Goal: Information Seeking & Learning: Learn about a topic

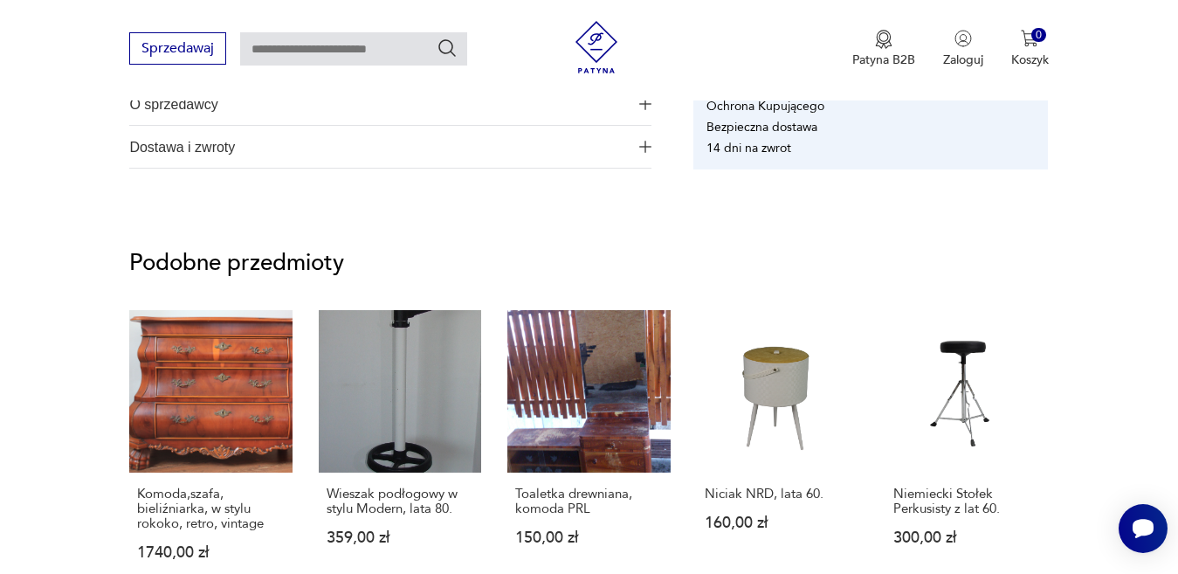
scroll to position [1308, 0]
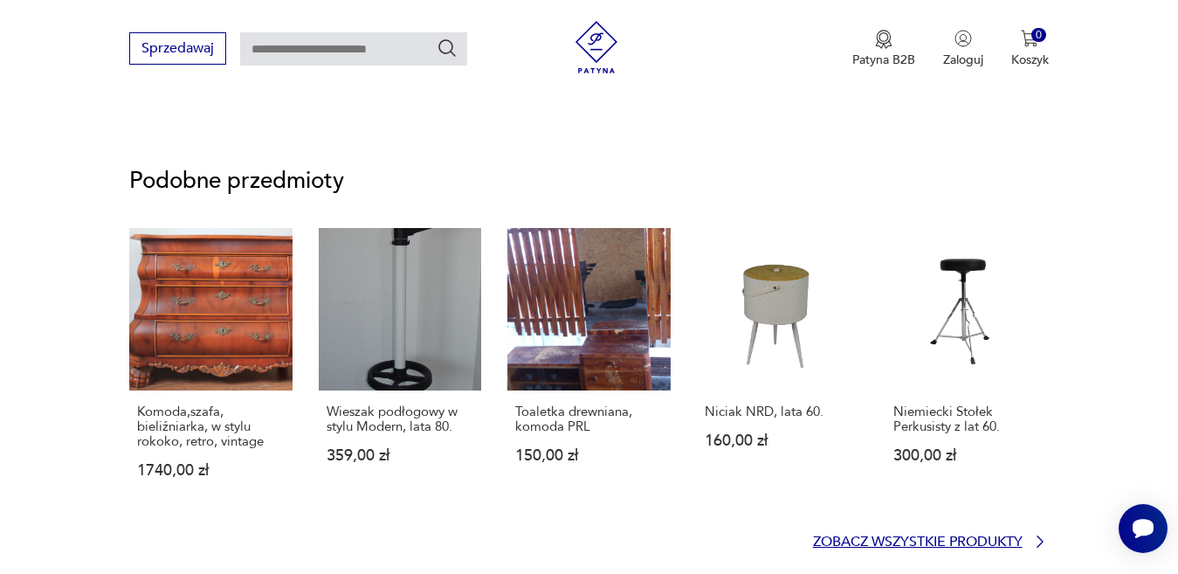
click at [1038, 540] on icon at bounding box center [1040, 541] width 17 height 17
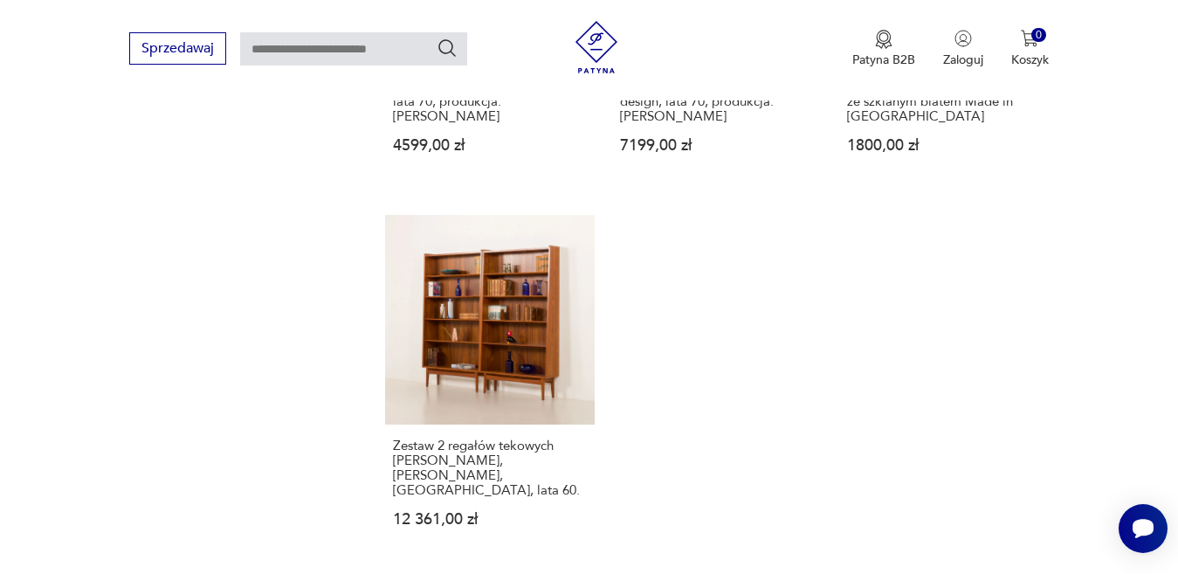
scroll to position [2441, 0]
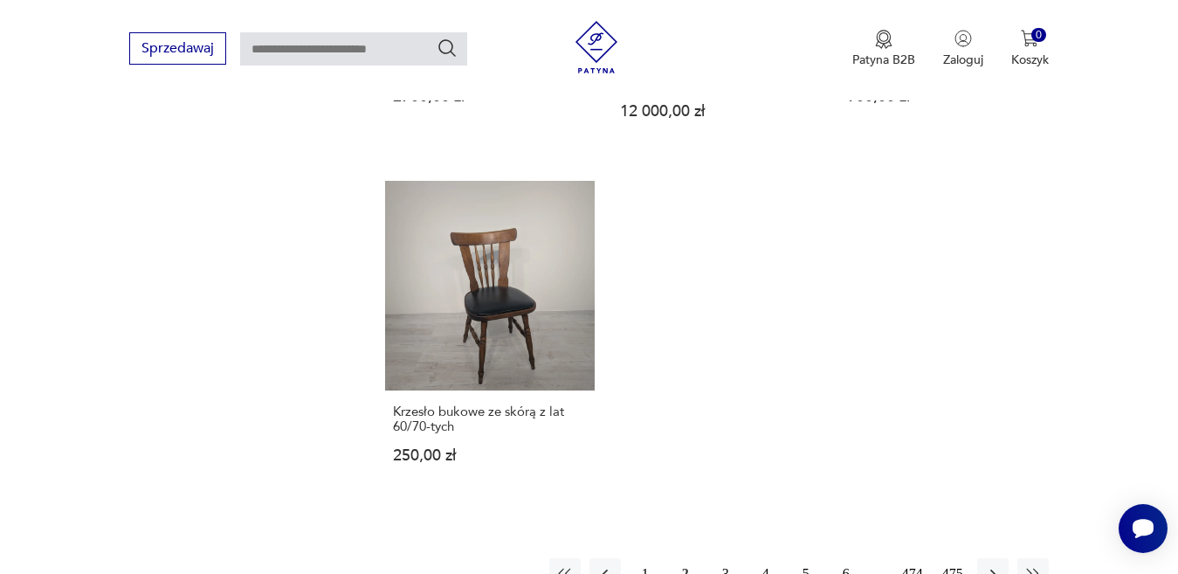
scroll to position [2390, 0]
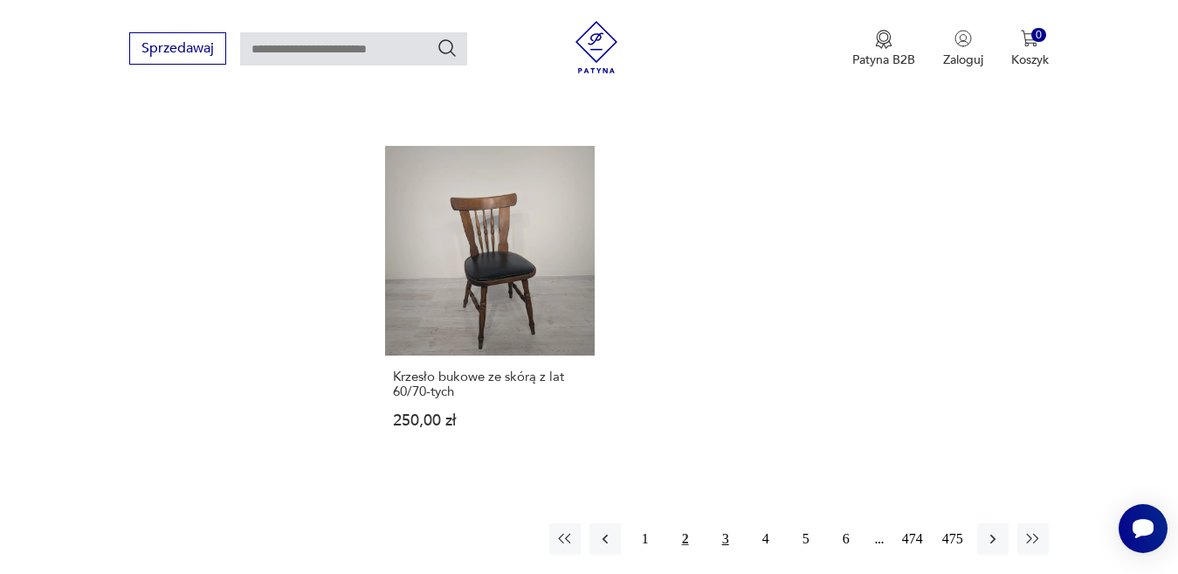
click at [724, 540] on button "3" at bounding box center [725, 538] width 31 height 31
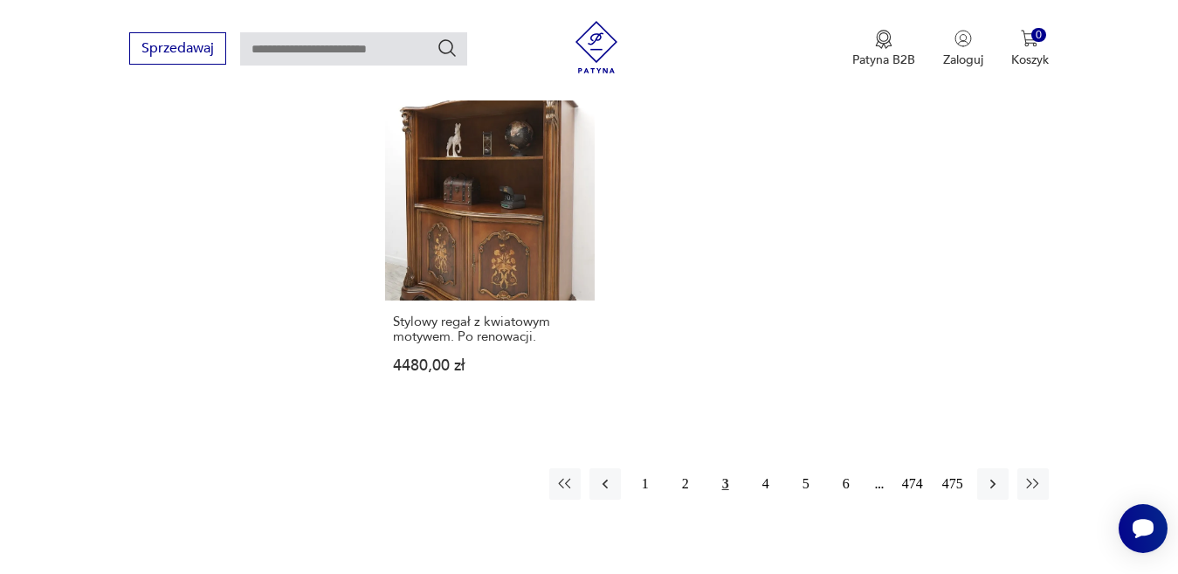
scroll to position [2471, 0]
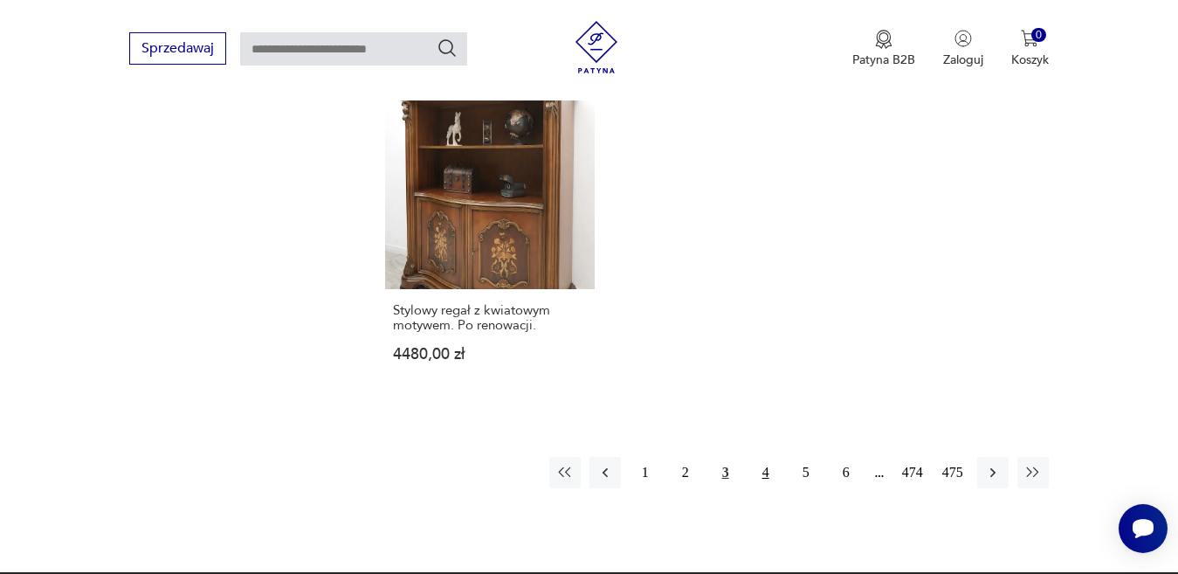
click at [763, 457] on button "4" at bounding box center [765, 472] width 31 height 31
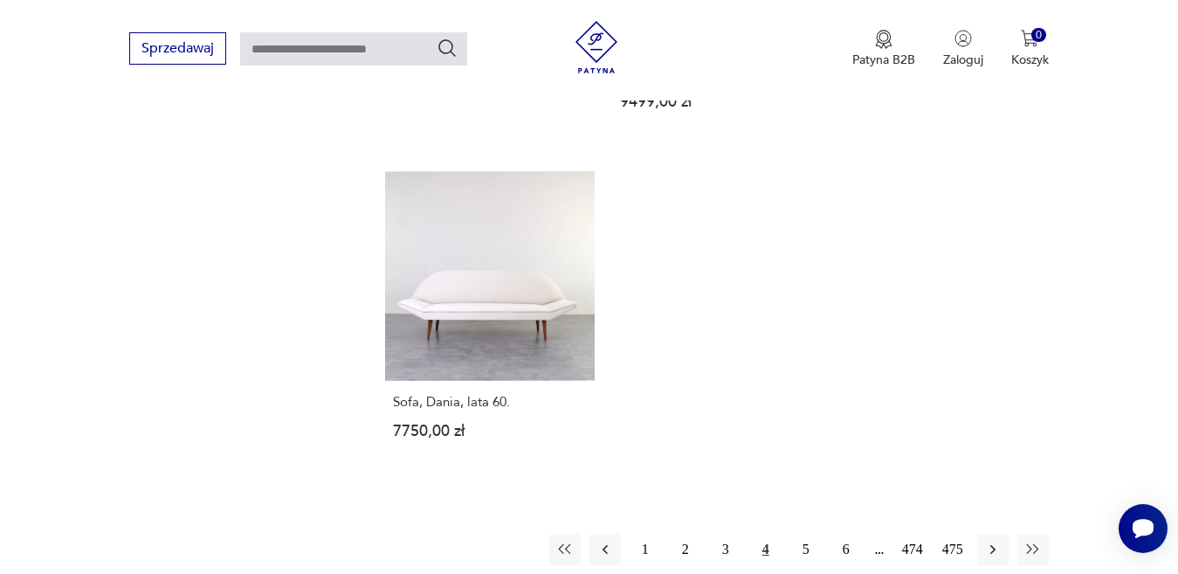
scroll to position [2564, 0]
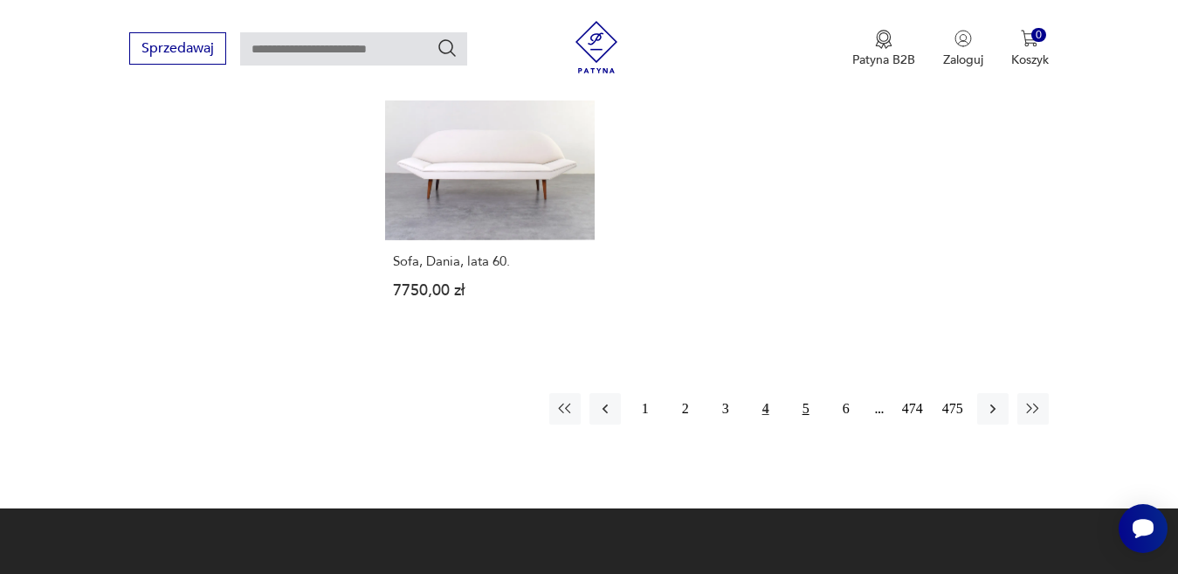
click at [806, 393] on button "5" at bounding box center [805, 408] width 31 height 31
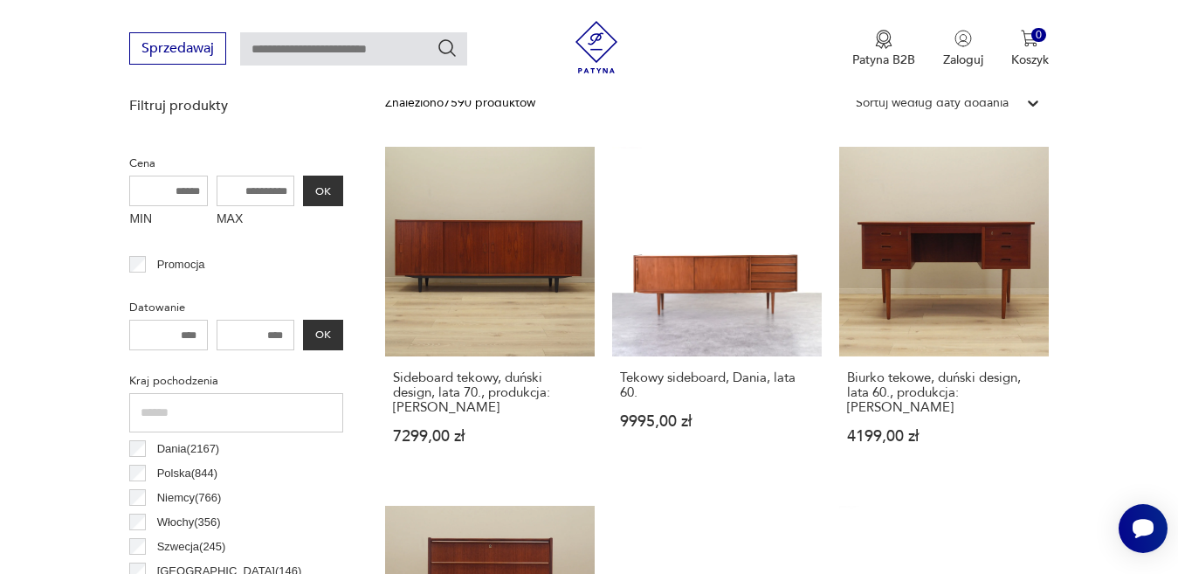
scroll to position [662, 0]
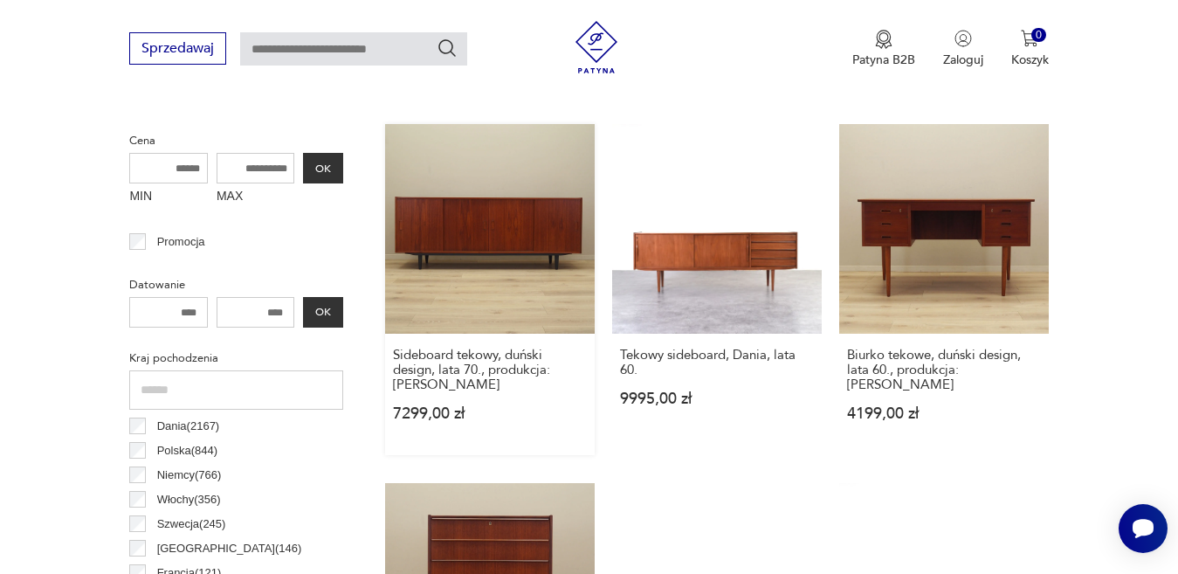
click at [508, 231] on link "Sideboard tekowy, duński design, lata 70., produkcja: [PERSON_NAME] 7299,00 zł" at bounding box center [490, 289] width 210 height 331
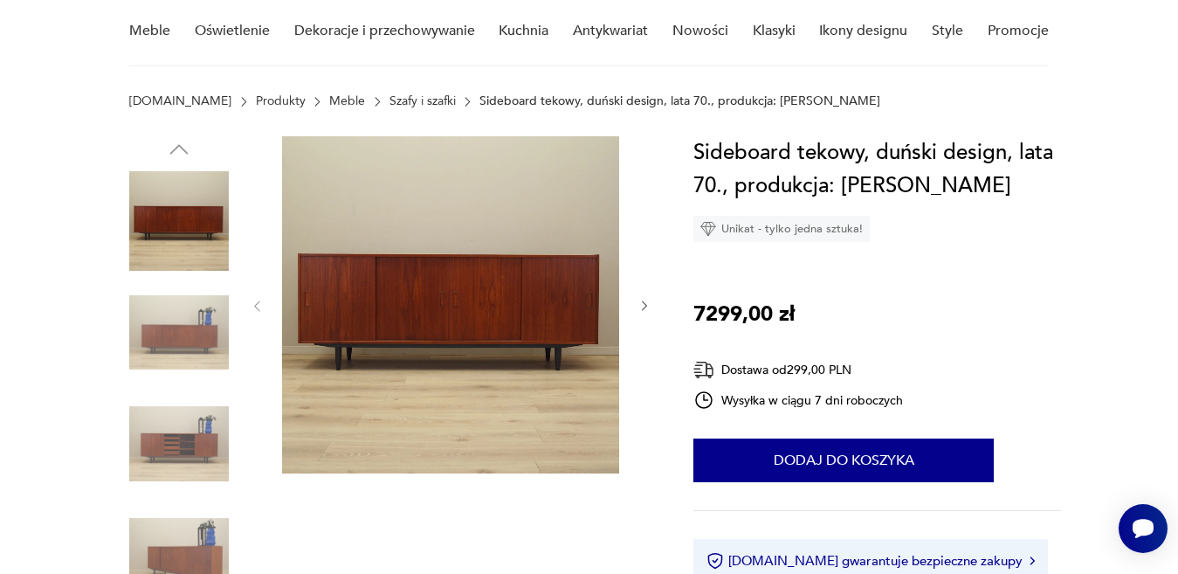
scroll to position [198, 0]
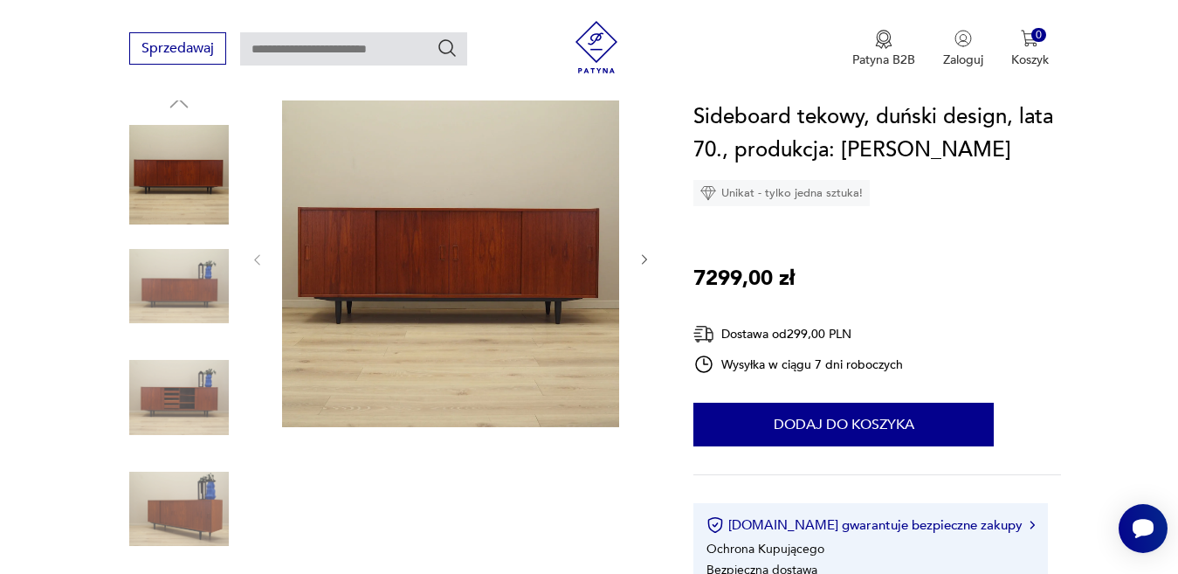
click at [543, 266] on img at bounding box center [450, 258] width 337 height 337
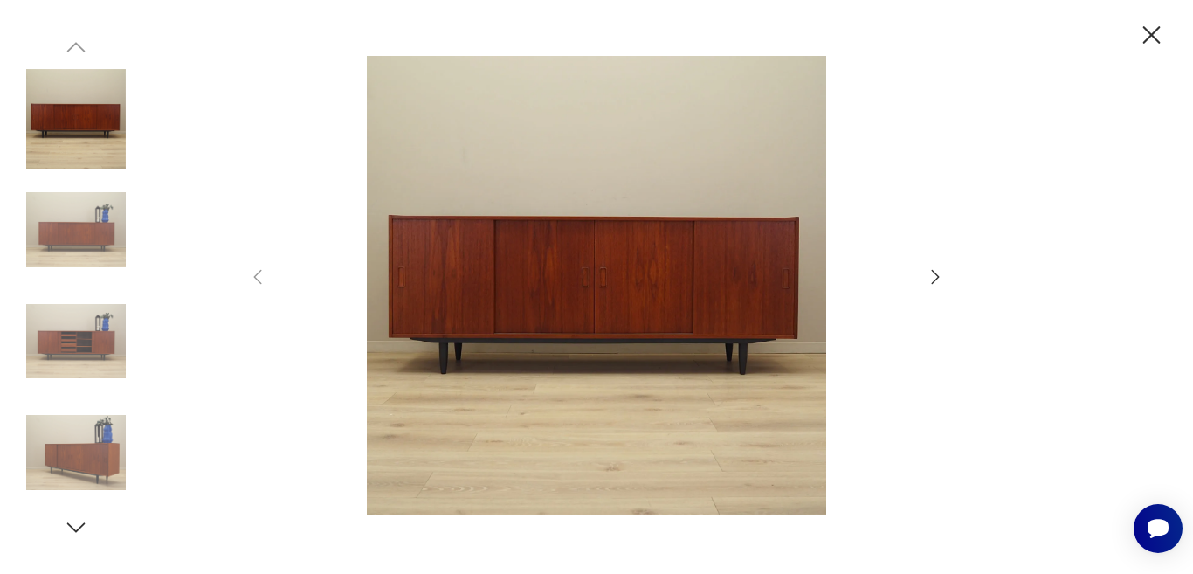
click at [939, 277] on icon "button" at bounding box center [936, 276] width 8 height 14
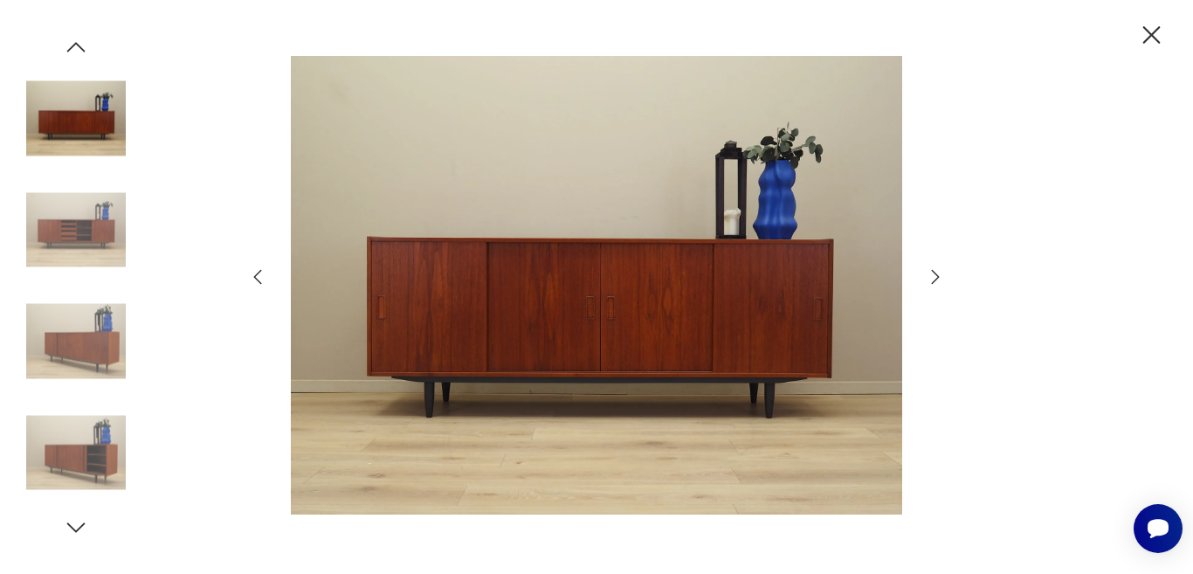
click at [939, 277] on icon "button" at bounding box center [936, 276] width 8 height 14
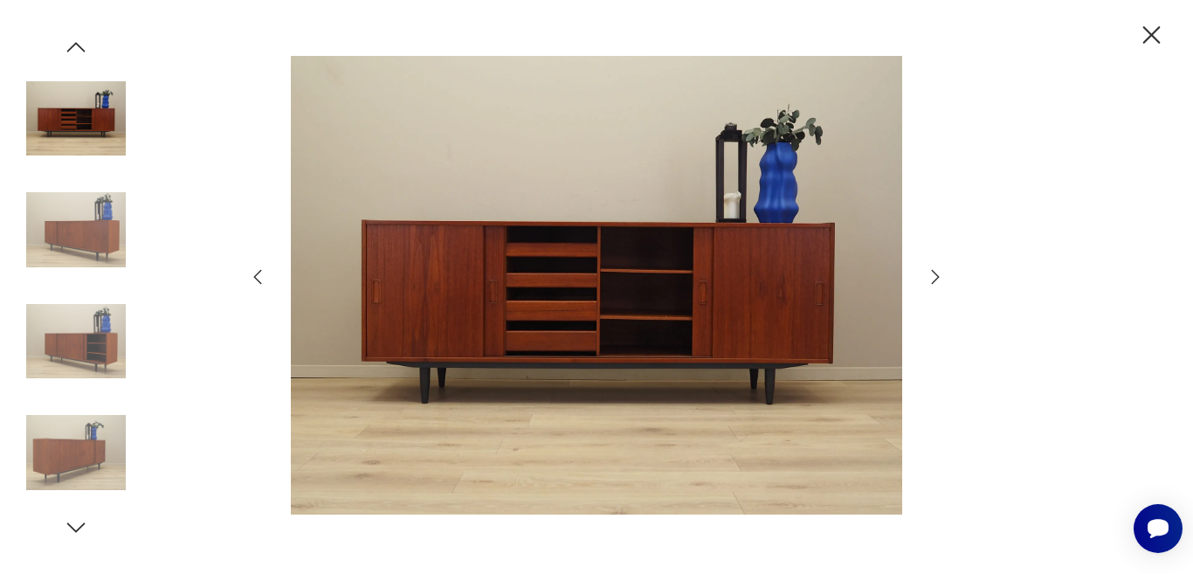
click at [939, 277] on icon "button" at bounding box center [936, 276] width 8 height 14
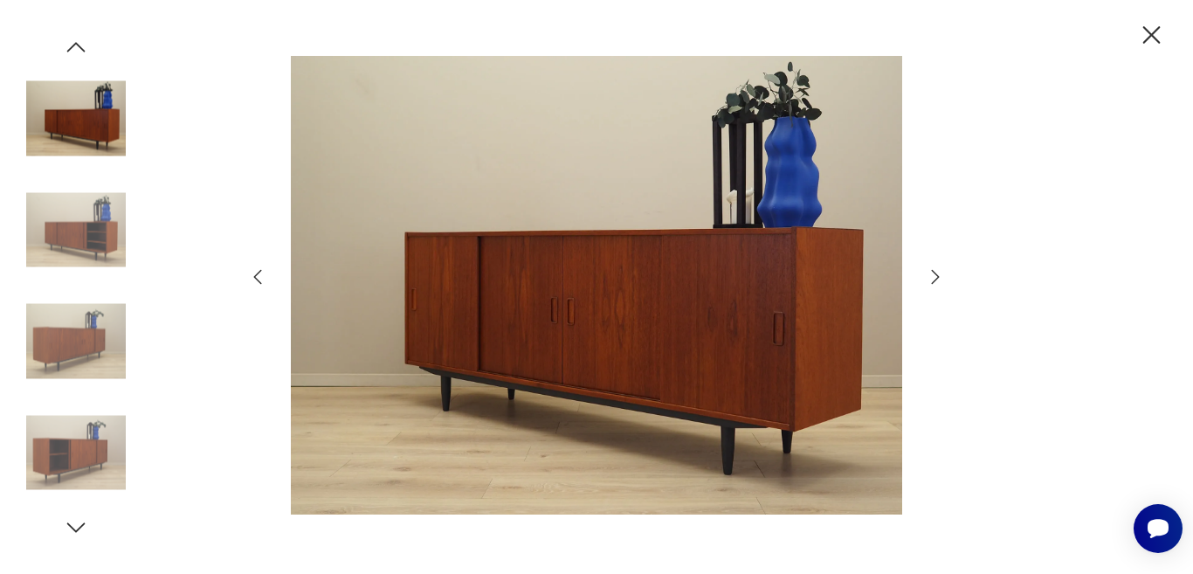
click at [939, 277] on icon "button" at bounding box center [936, 276] width 8 height 14
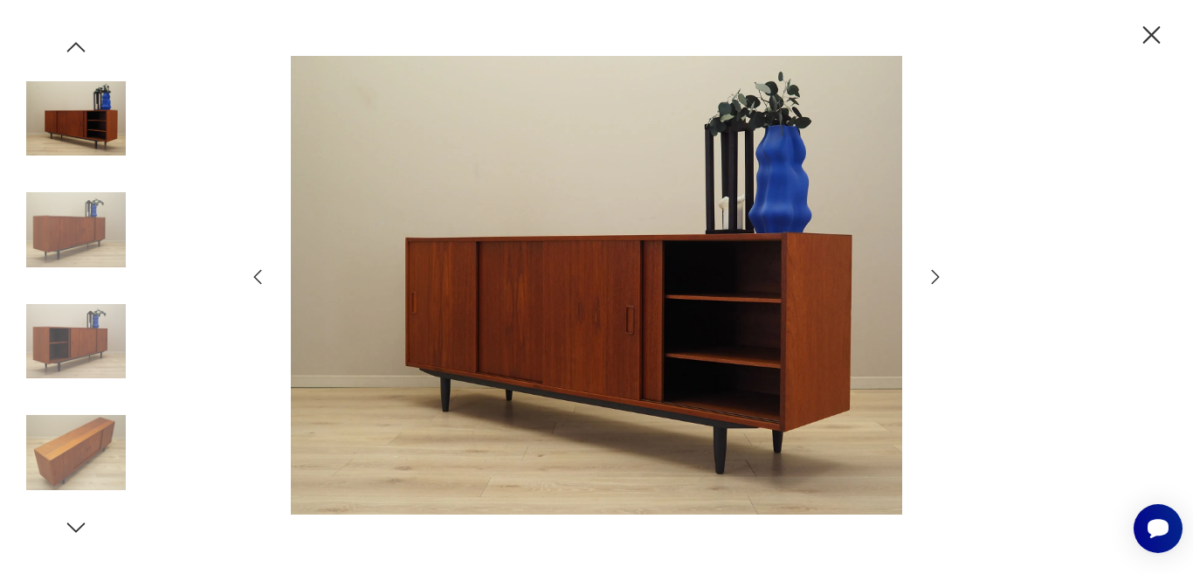
click at [939, 277] on icon "button" at bounding box center [936, 276] width 8 height 14
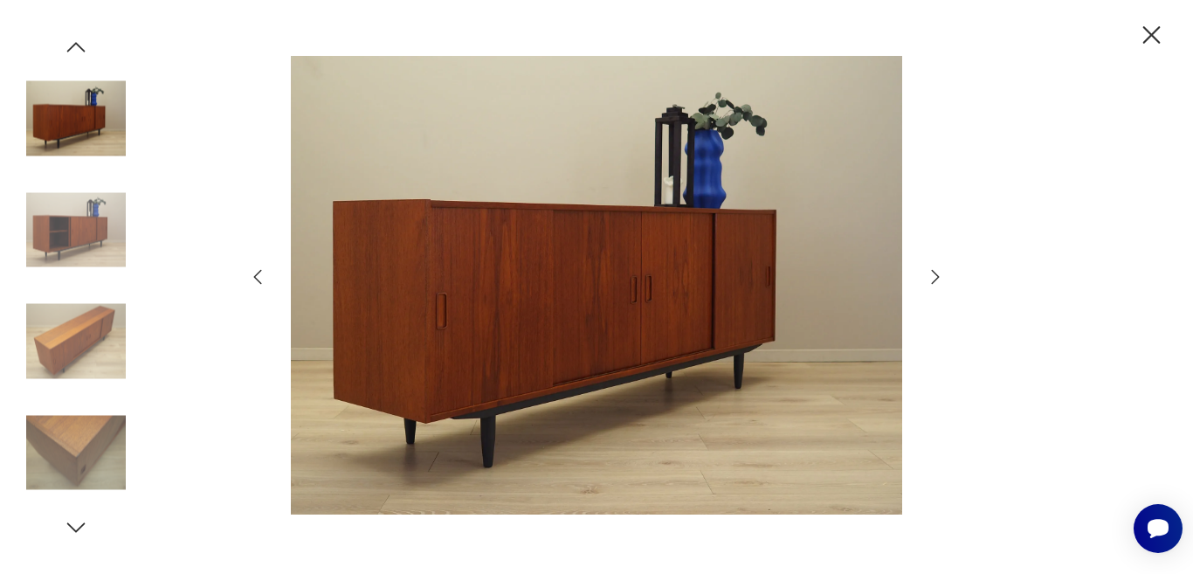
click at [939, 277] on icon "button" at bounding box center [936, 276] width 8 height 14
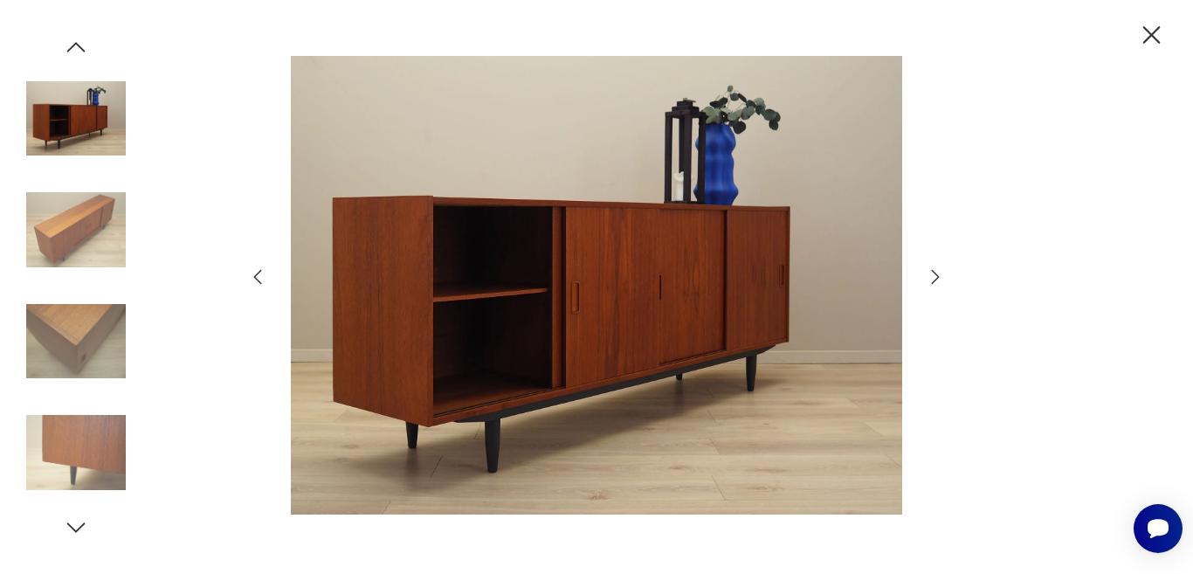
click at [939, 277] on icon "button" at bounding box center [936, 276] width 8 height 14
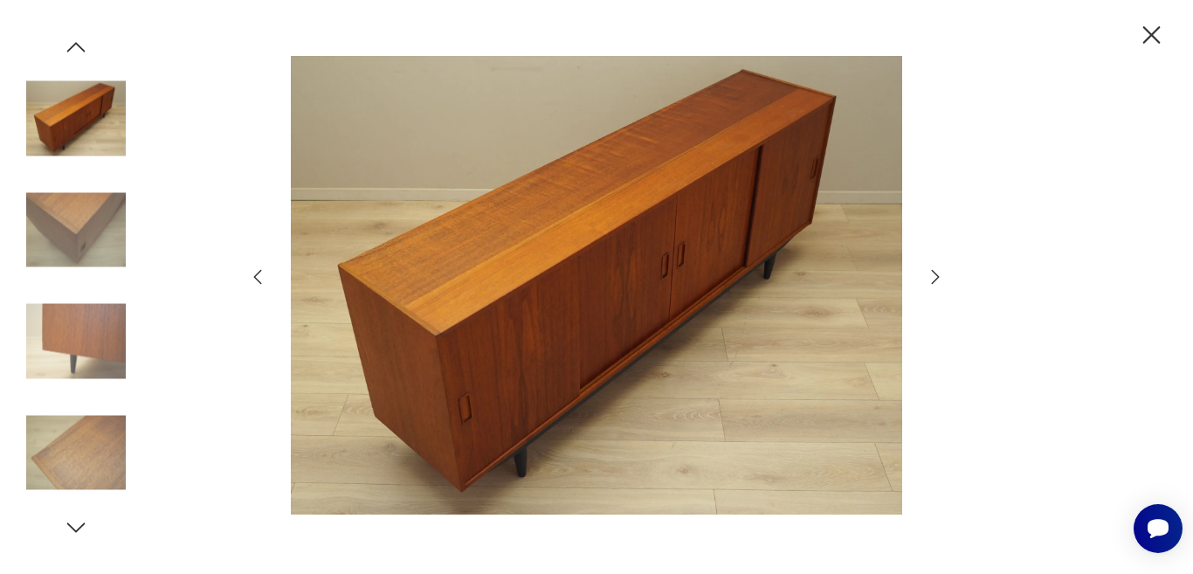
click at [939, 277] on icon "button" at bounding box center [936, 276] width 8 height 14
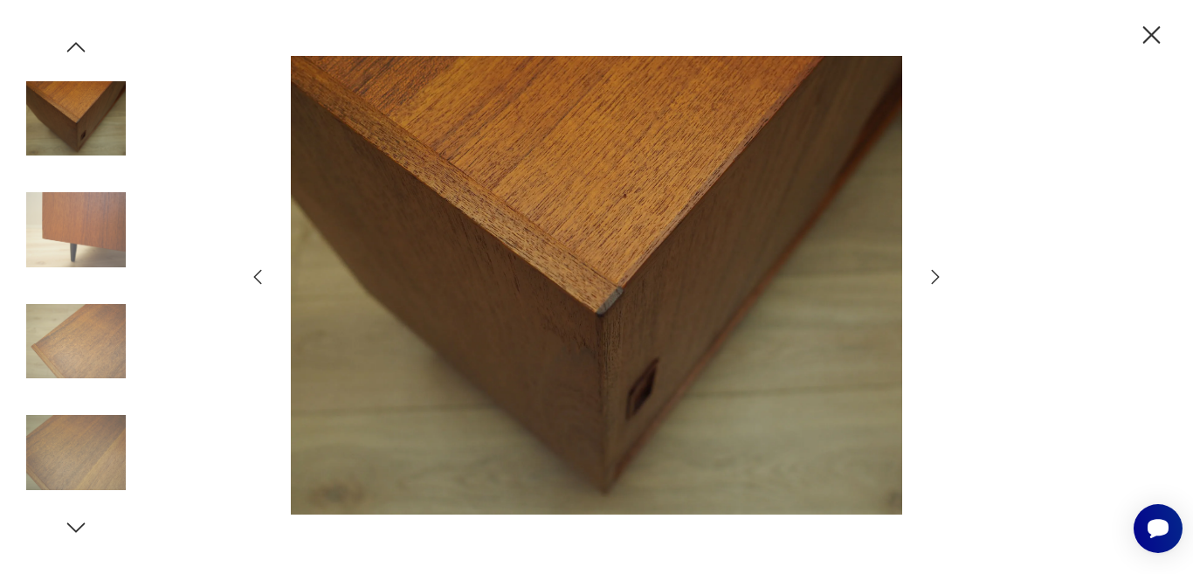
click at [939, 277] on icon "button" at bounding box center [936, 276] width 8 height 14
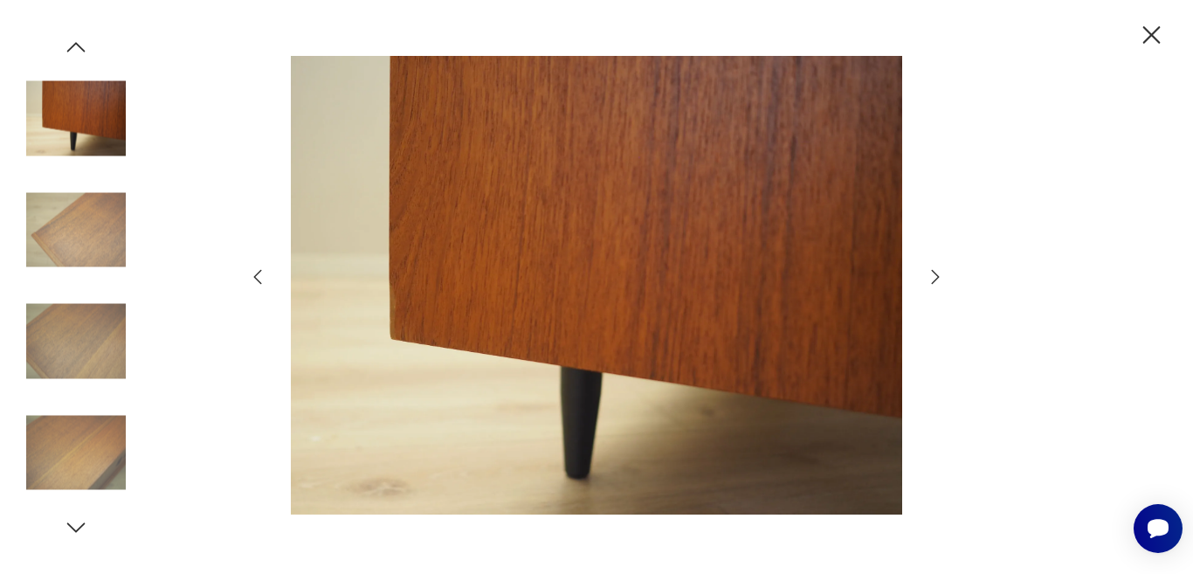
click at [939, 277] on icon "button" at bounding box center [936, 276] width 8 height 14
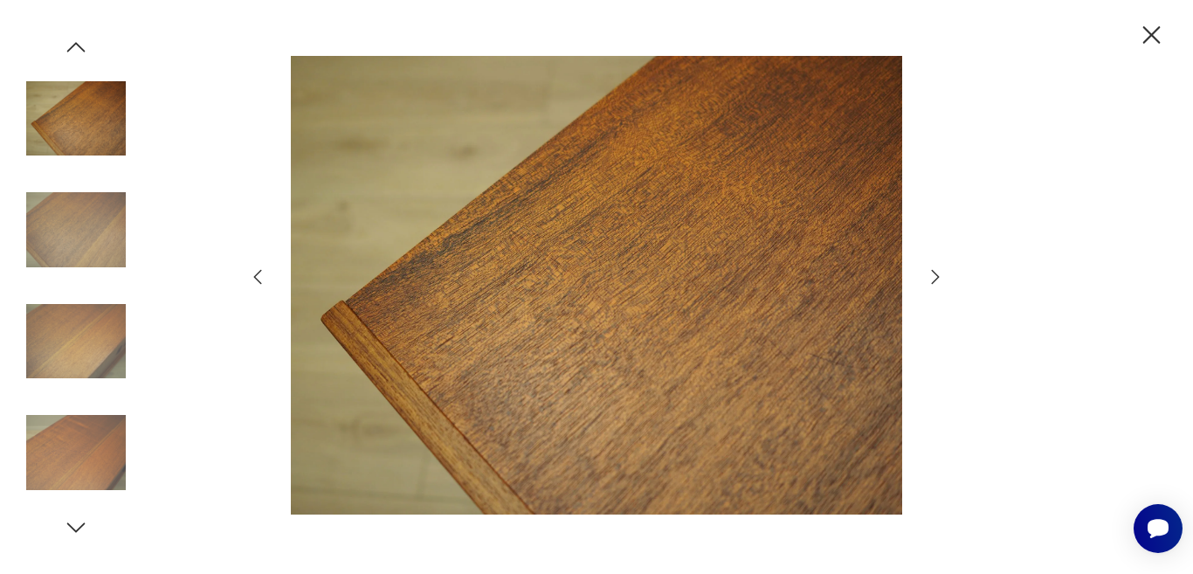
click at [939, 277] on icon "button" at bounding box center [936, 276] width 8 height 14
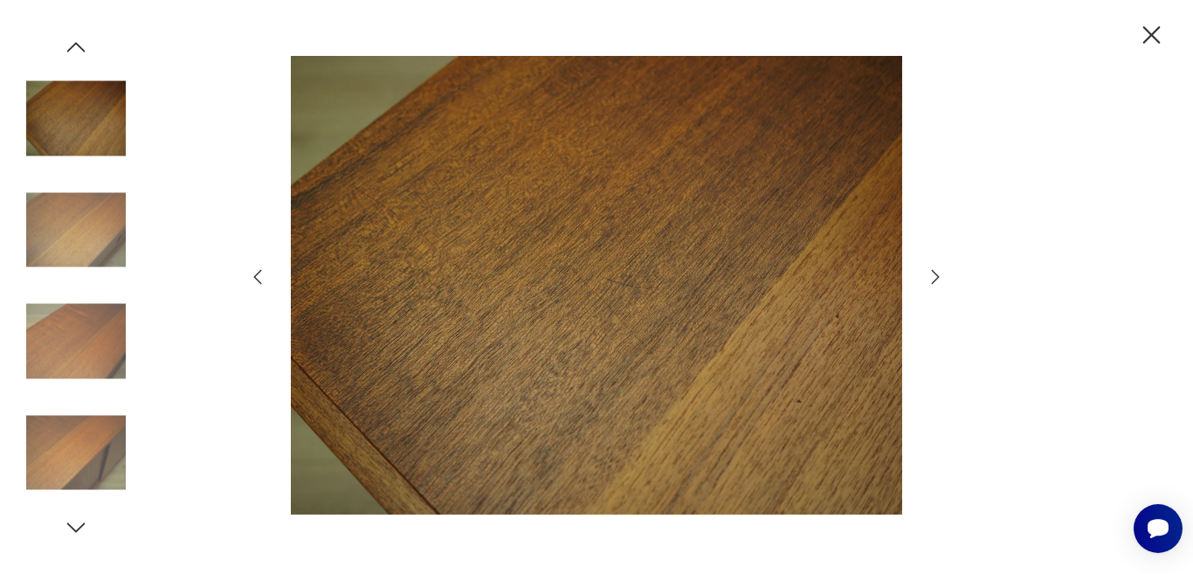
click at [939, 277] on icon "button" at bounding box center [936, 276] width 8 height 14
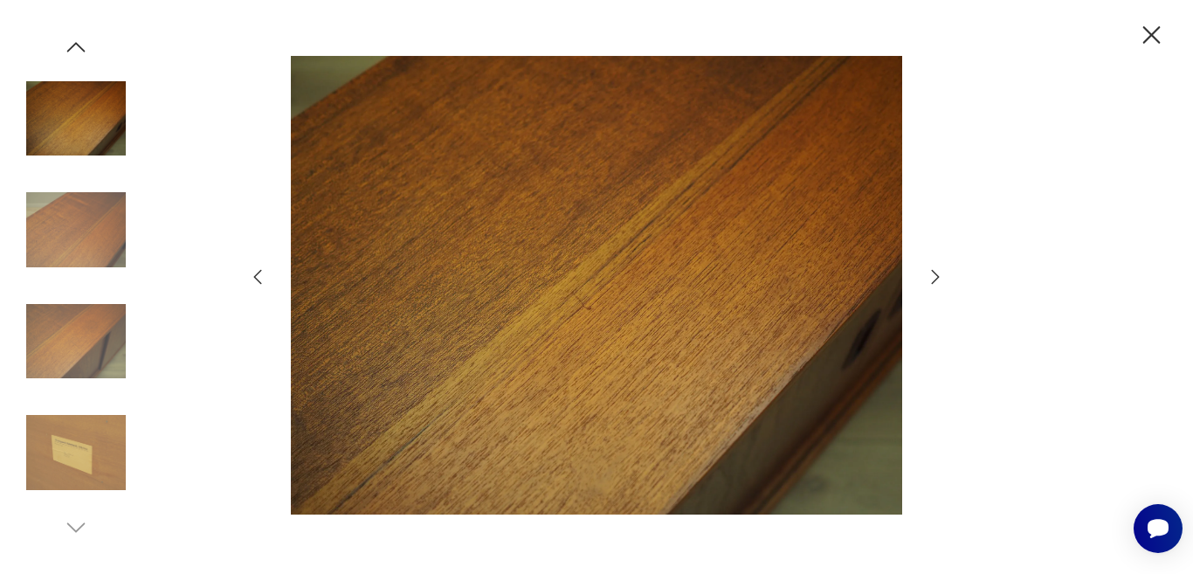
click at [939, 277] on icon "button" at bounding box center [936, 276] width 8 height 14
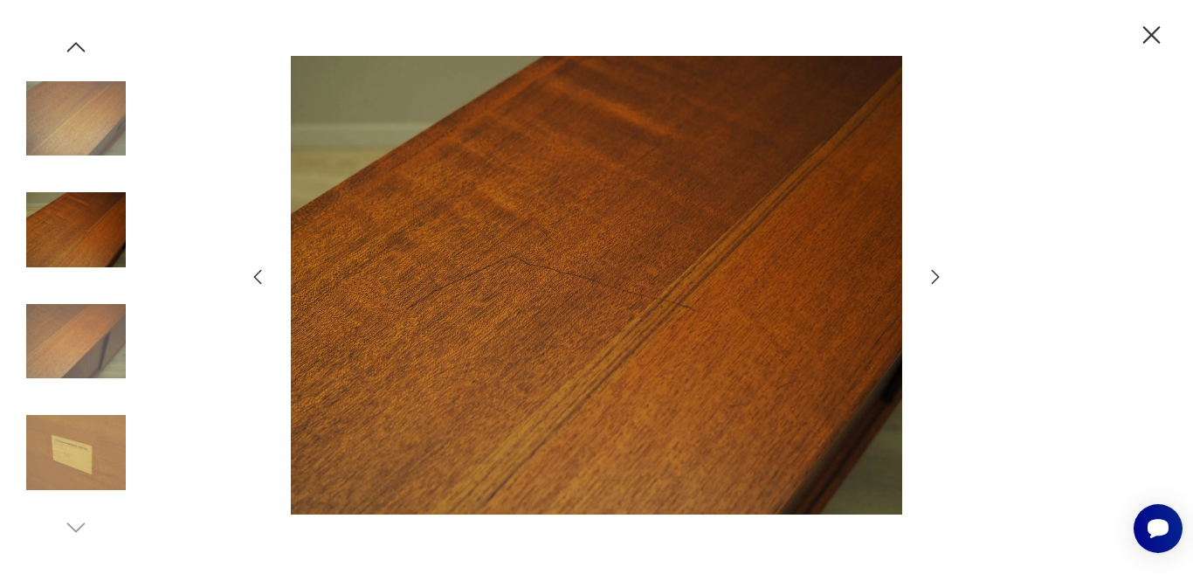
click at [939, 277] on icon "button" at bounding box center [936, 276] width 8 height 14
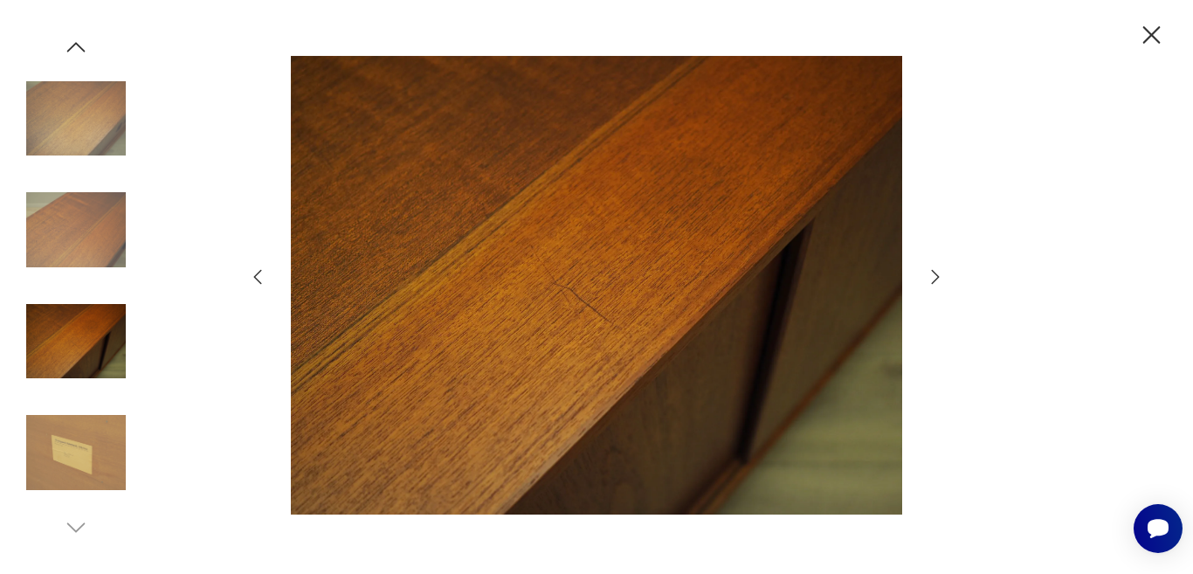
click at [939, 277] on icon "button" at bounding box center [936, 276] width 8 height 14
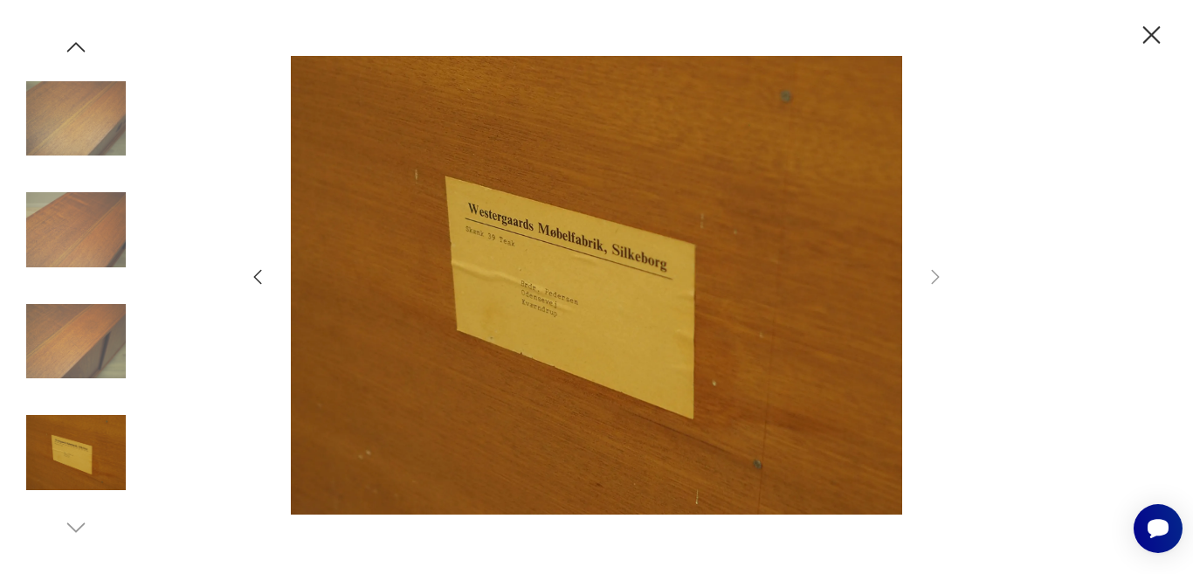
click at [933, 276] on icon "button" at bounding box center [935, 276] width 21 height 21
click at [267, 287] on div at bounding box center [596, 287] width 699 height 463
click at [257, 273] on icon "button" at bounding box center [257, 276] width 21 height 21
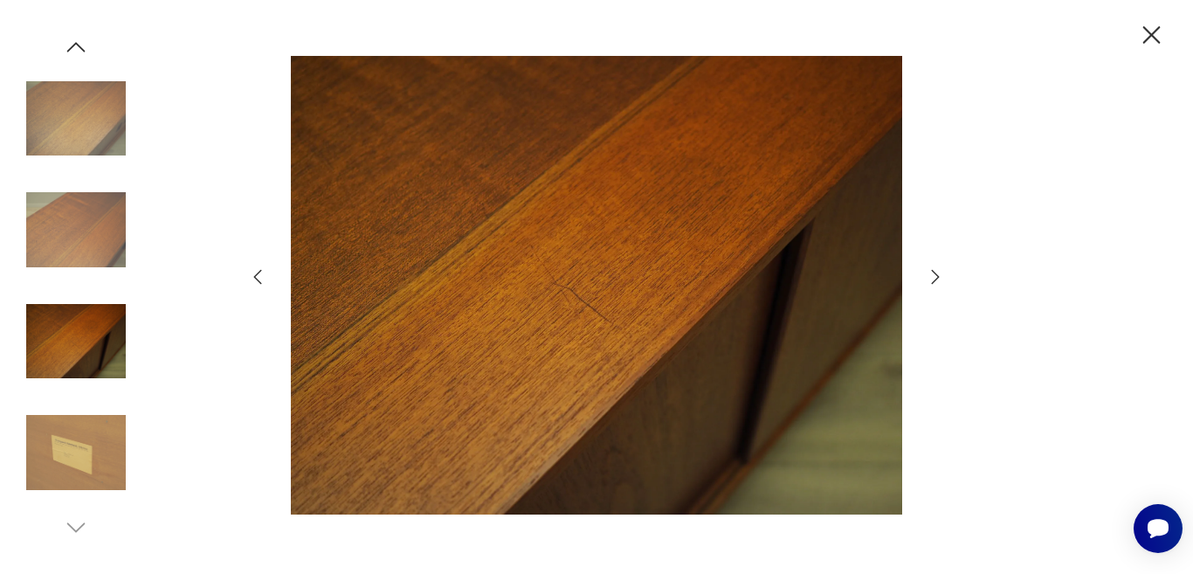
click at [257, 273] on icon "button" at bounding box center [257, 276] width 21 height 21
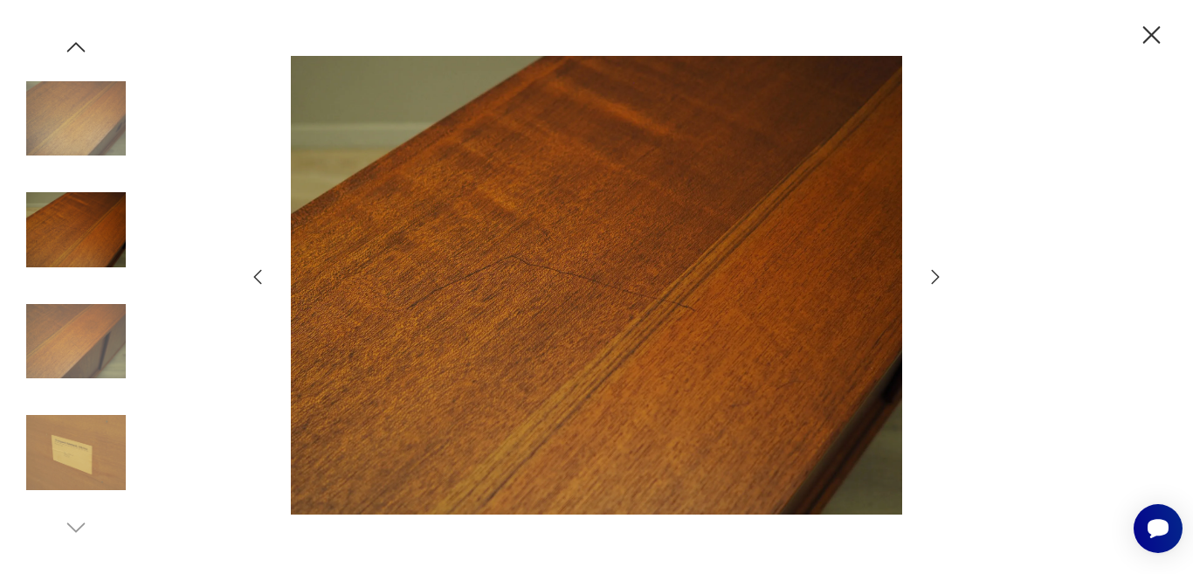
click at [257, 273] on icon "button" at bounding box center [257, 276] width 21 height 21
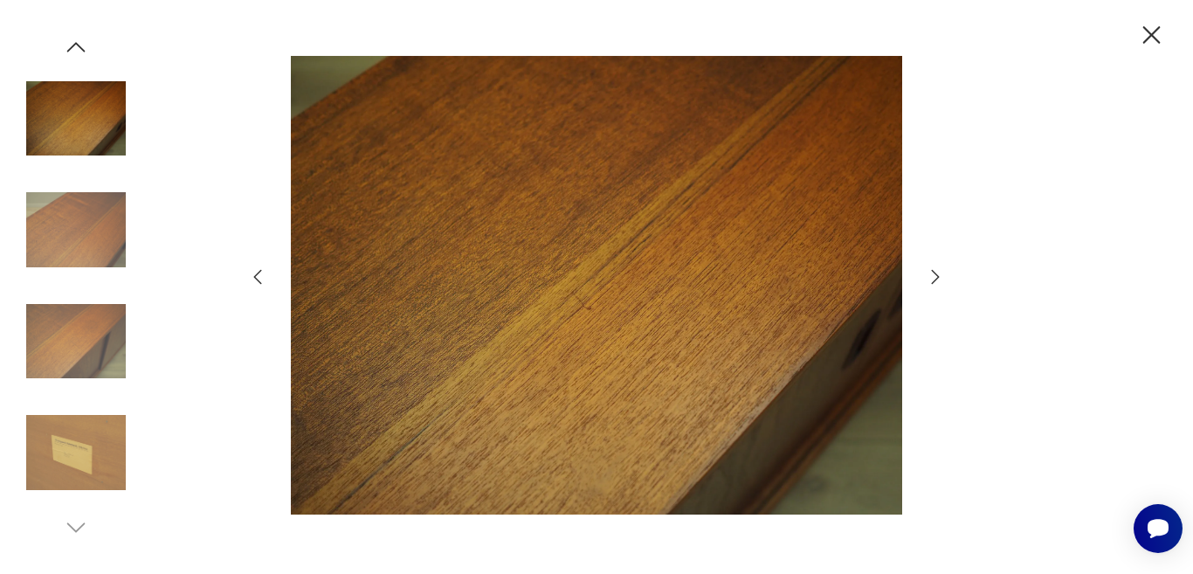
click at [257, 273] on icon "button" at bounding box center [257, 276] width 21 height 21
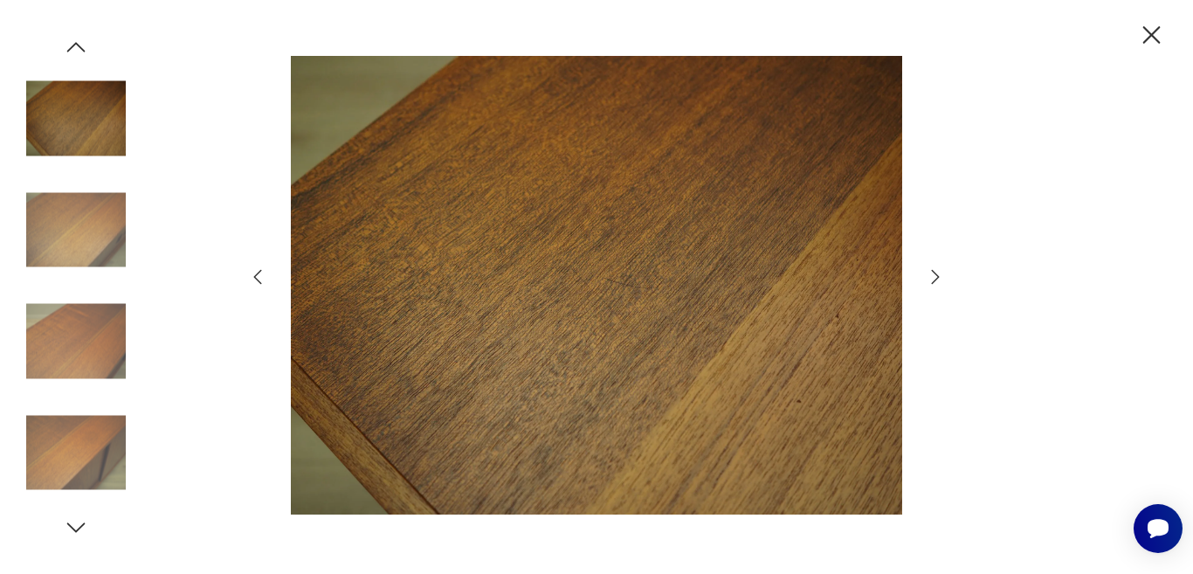
click at [257, 273] on icon "button" at bounding box center [257, 276] width 21 height 21
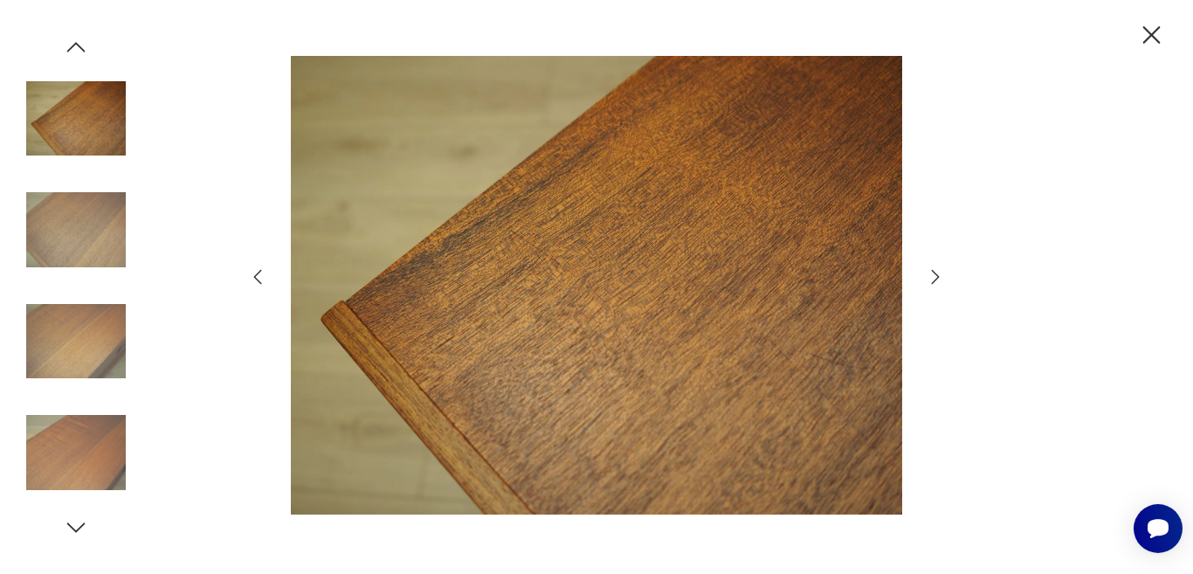
click at [257, 273] on icon "button" at bounding box center [257, 276] width 21 height 21
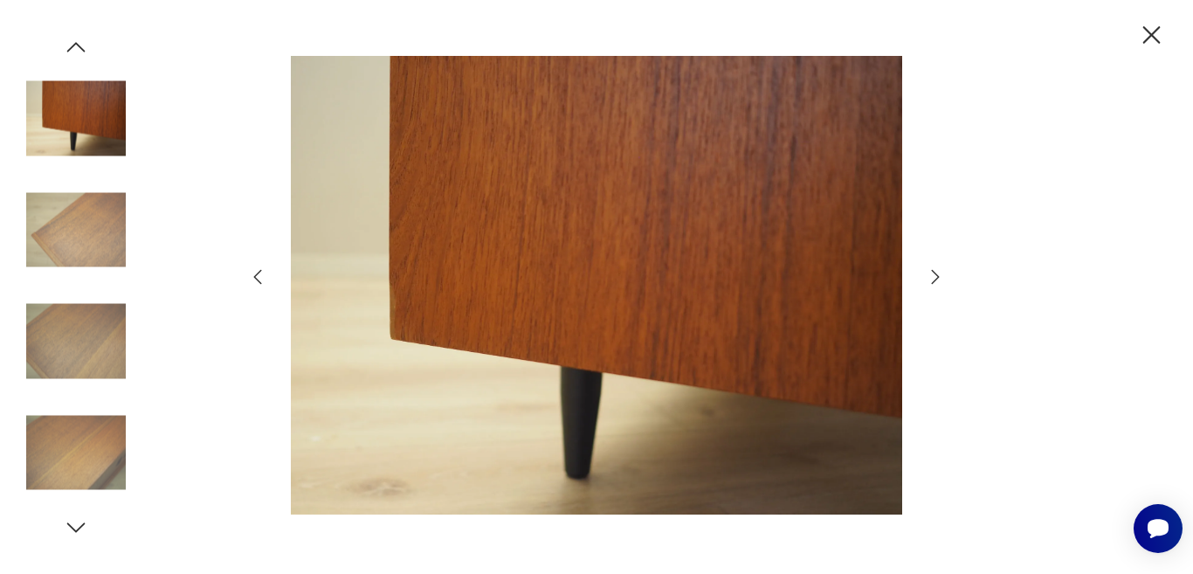
click at [257, 273] on icon "button" at bounding box center [257, 276] width 21 height 21
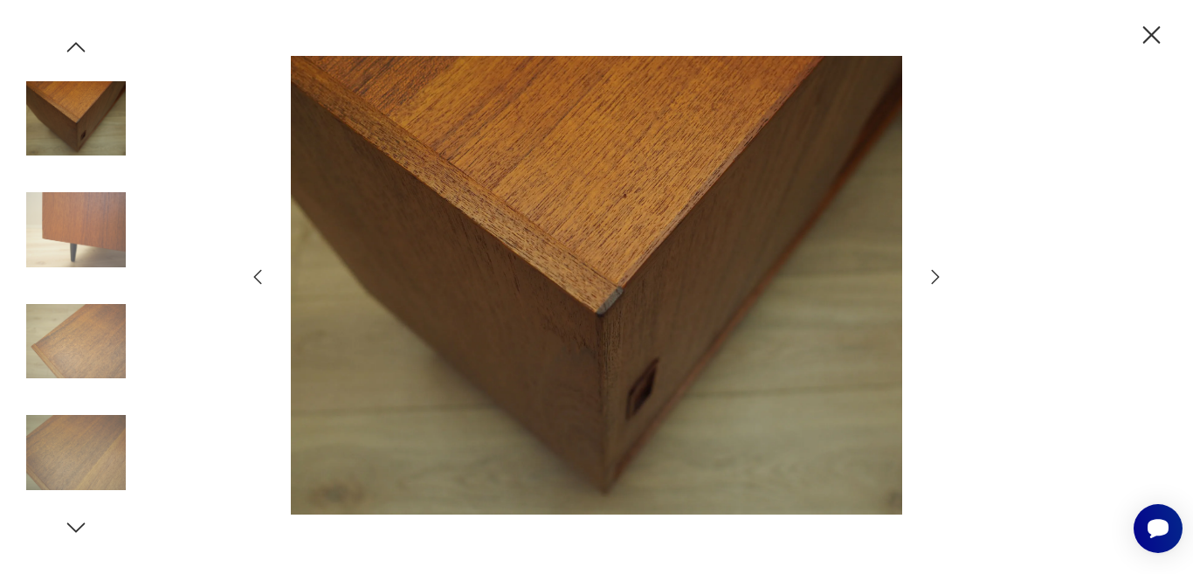
click at [257, 273] on icon "button" at bounding box center [257, 276] width 21 height 21
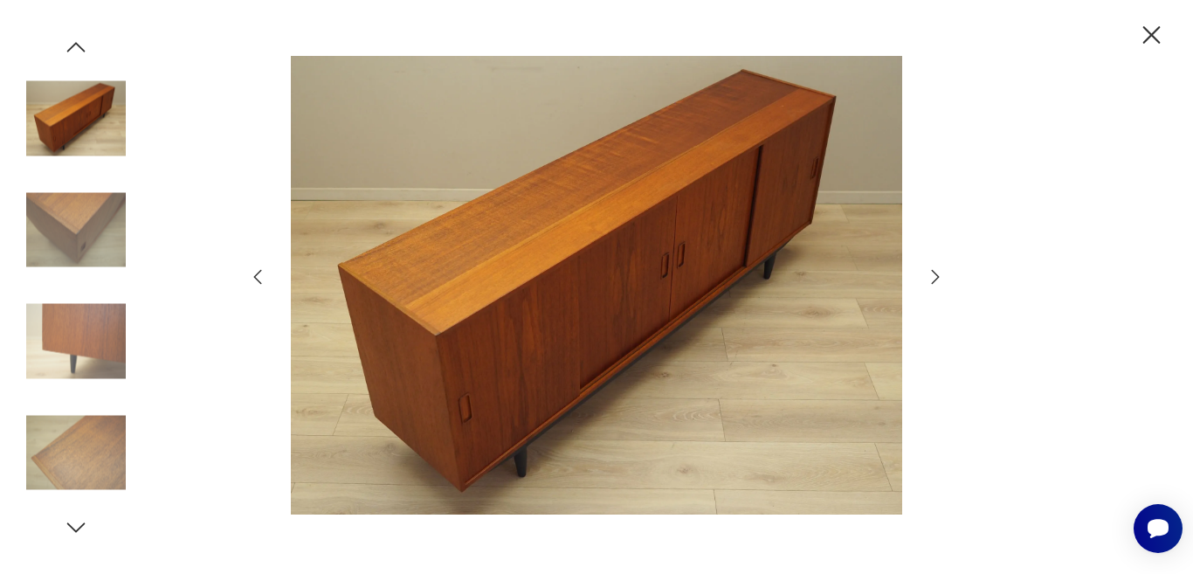
click at [257, 273] on icon "button" at bounding box center [257, 276] width 21 height 21
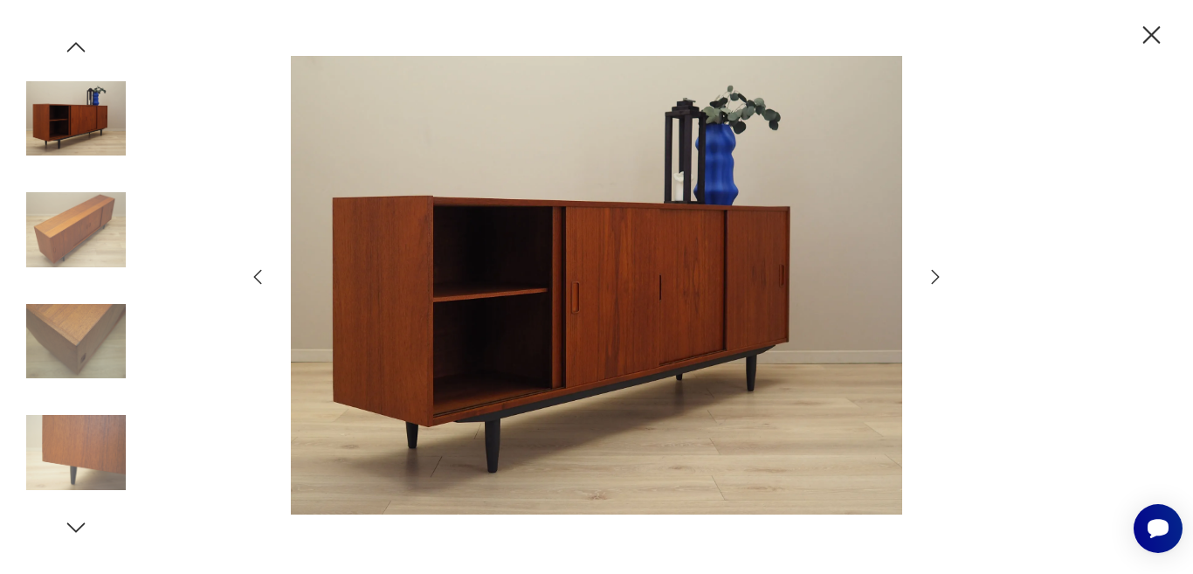
click at [1144, 32] on icon "button" at bounding box center [1151, 35] width 31 height 31
